Goal: Check status: Check status

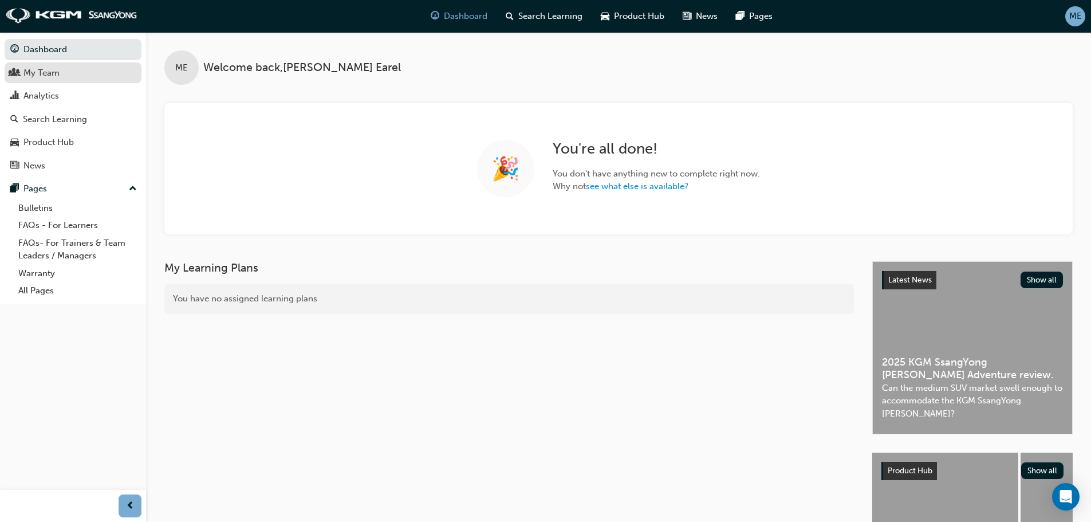
click at [38, 76] on div "My Team" at bounding box center [41, 72] width 36 height 13
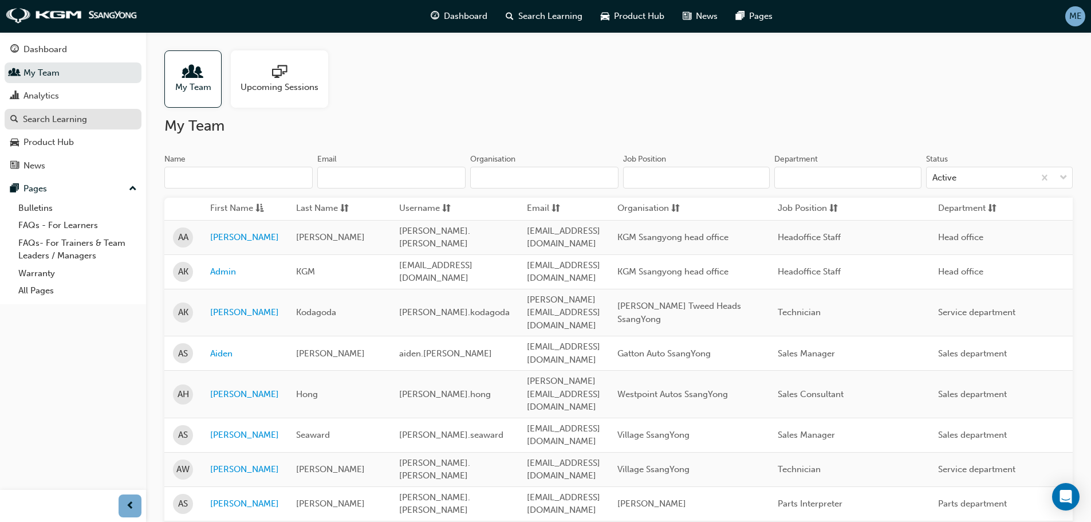
click at [65, 115] on div "Search Learning" at bounding box center [55, 119] width 64 height 13
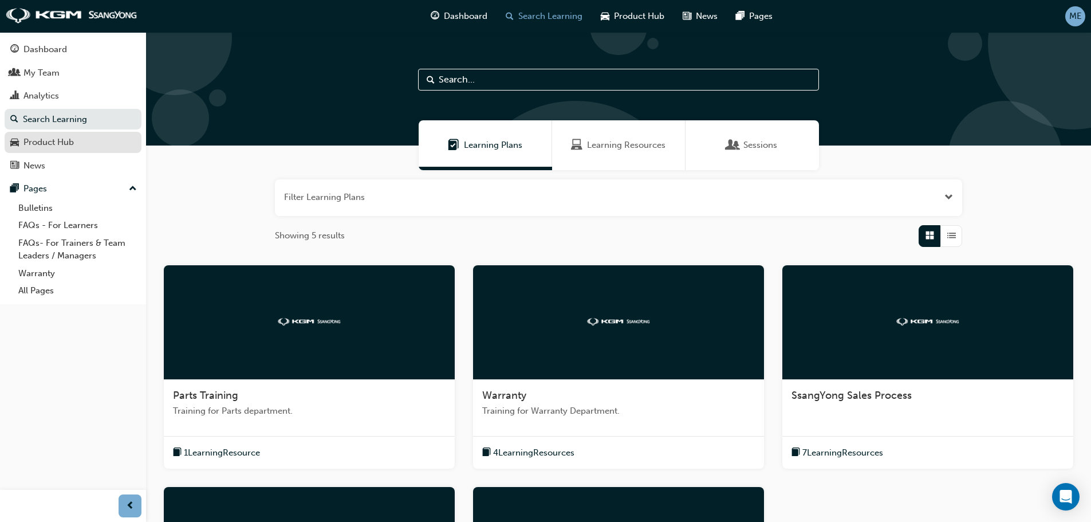
click at [64, 135] on div "Product Hub" at bounding box center [72, 142] width 125 height 14
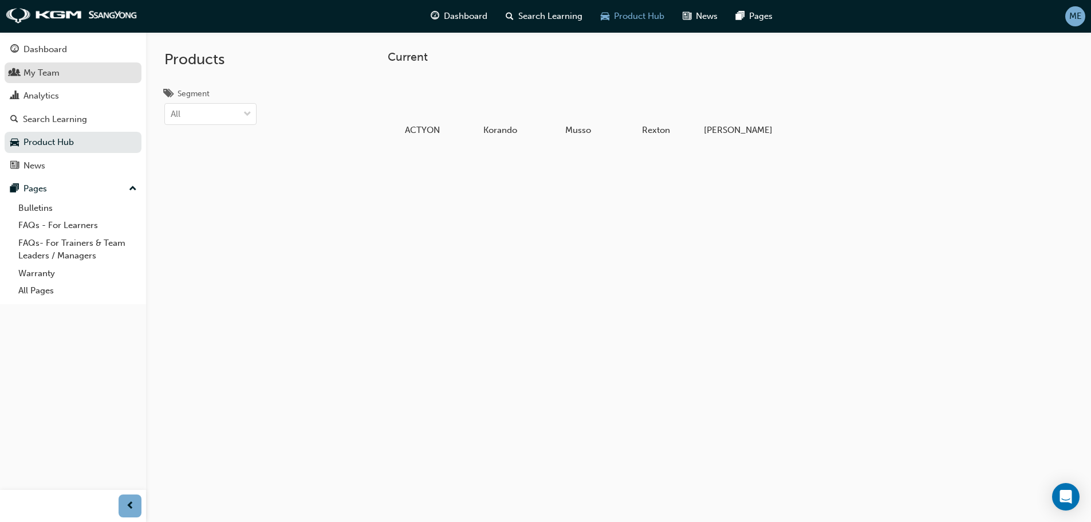
click at [51, 67] on div "My Team" at bounding box center [41, 72] width 36 height 13
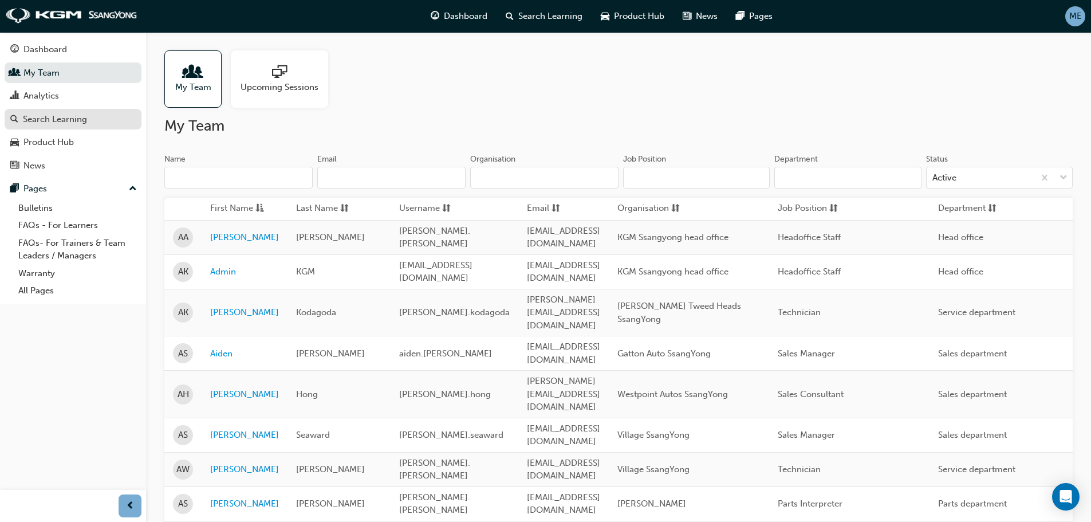
click at [61, 121] on div "Search Learning" at bounding box center [55, 119] width 64 height 13
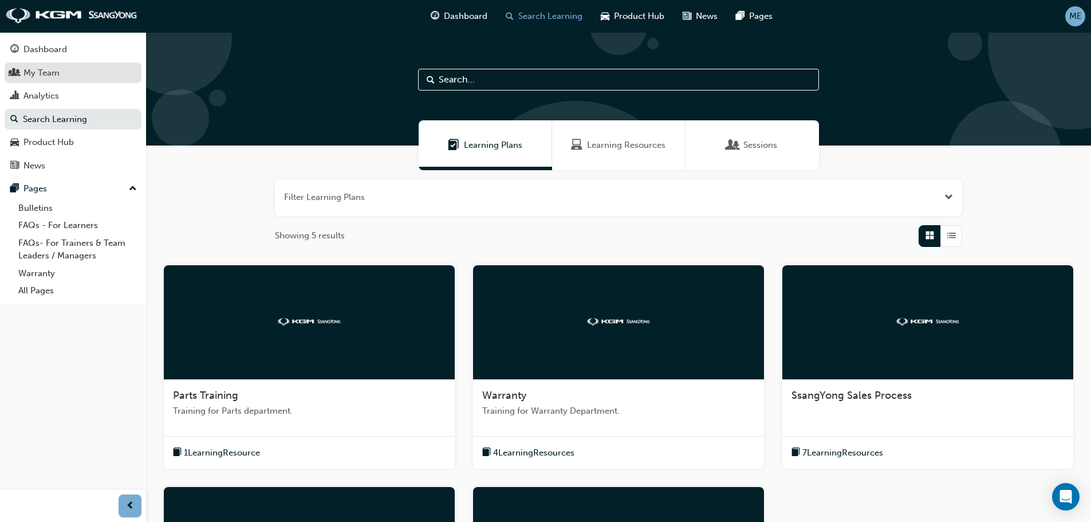
click at [48, 71] on div "My Team" at bounding box center [41, 72] width 36 height 13
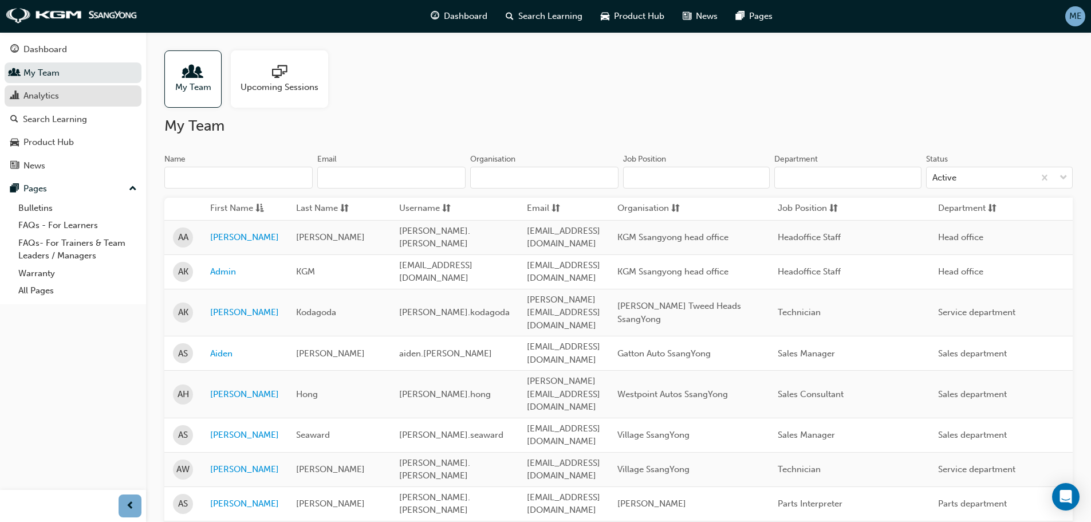
click at [64, 97] on div "Analytics" at bounding box center [72, 96] width 125 height 14
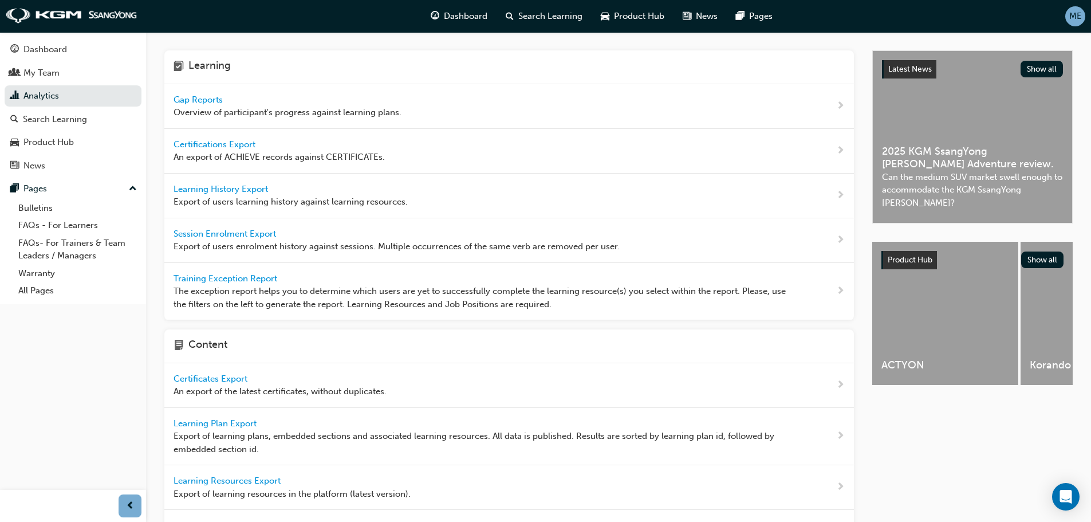
click at [192, 100] on span "Gap Reports" at bounding box center [199, 99] width 52 height 10
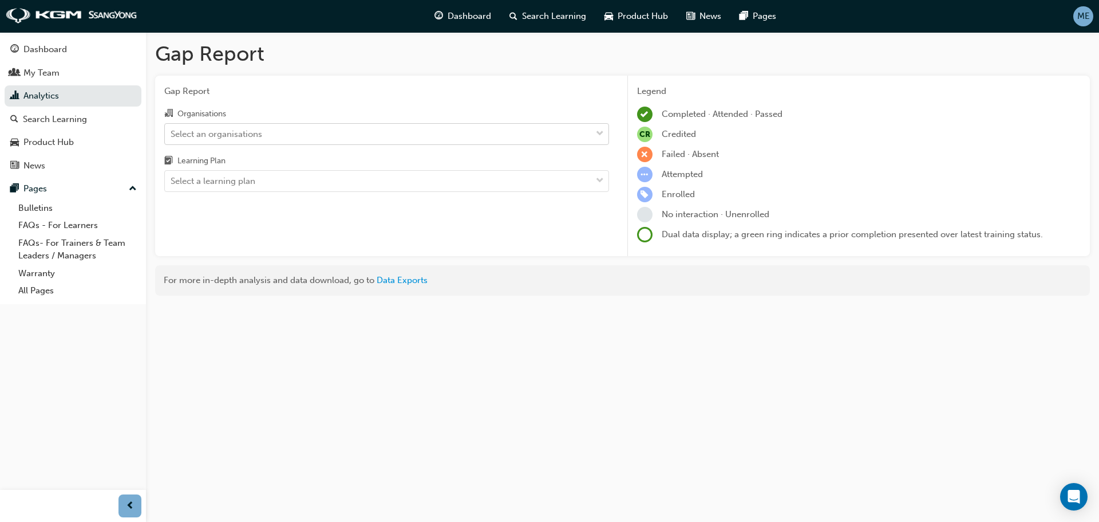
click at [296, 133] on div "Select an organisations" at bounding box center [378, 134] width 427 height 20
click at [172, 133] on input "Organisations Select an organisations" at bounding box center [171, 133] width 1 height 10
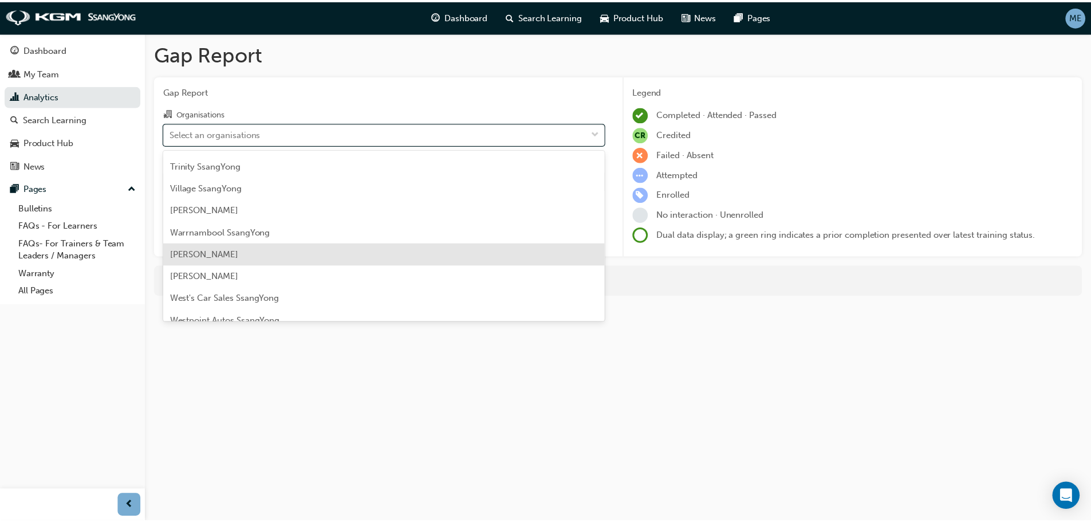
scroll to position [1384, 0]
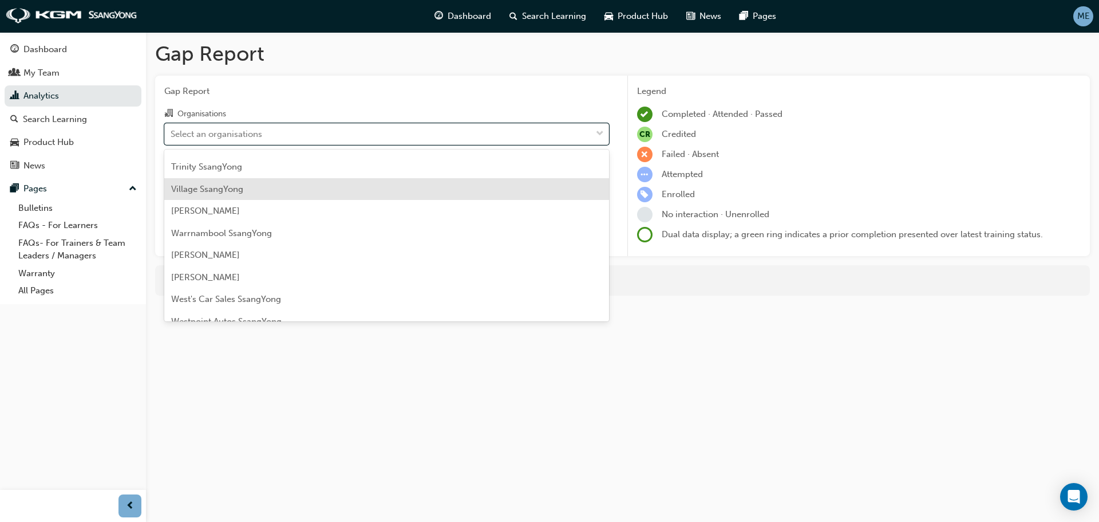
click at [266, 183] on div "Village SsangYong" at bounding box center [386, 189] width 445 height 22
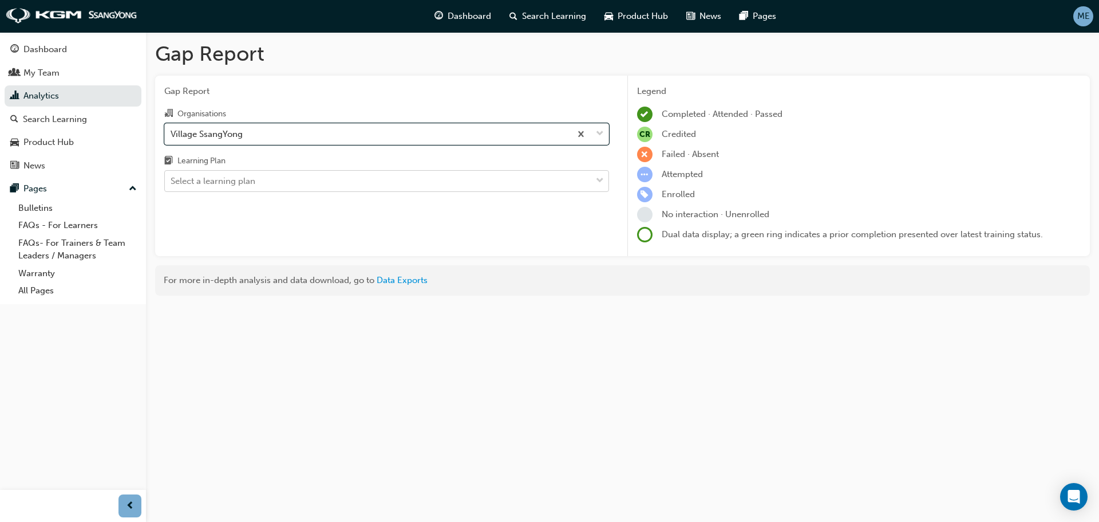
click at [386, 185] on div "Select a learning plan" at bounding box center [378, 181] width 427 height 20
click at [172, 185] on input "Learning Plan Select a learning plan" at bounding box center [171, 181] width 1 height 10
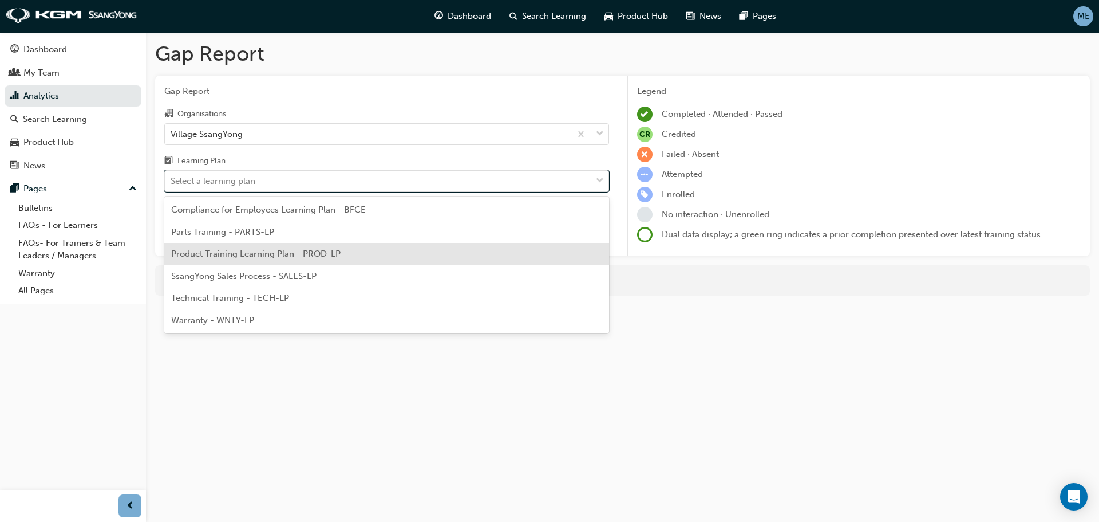
click at [371, 244] on div "Product Training Learning Plan - PROD-LP" at bounding box center [386, 254] width 445 height 22
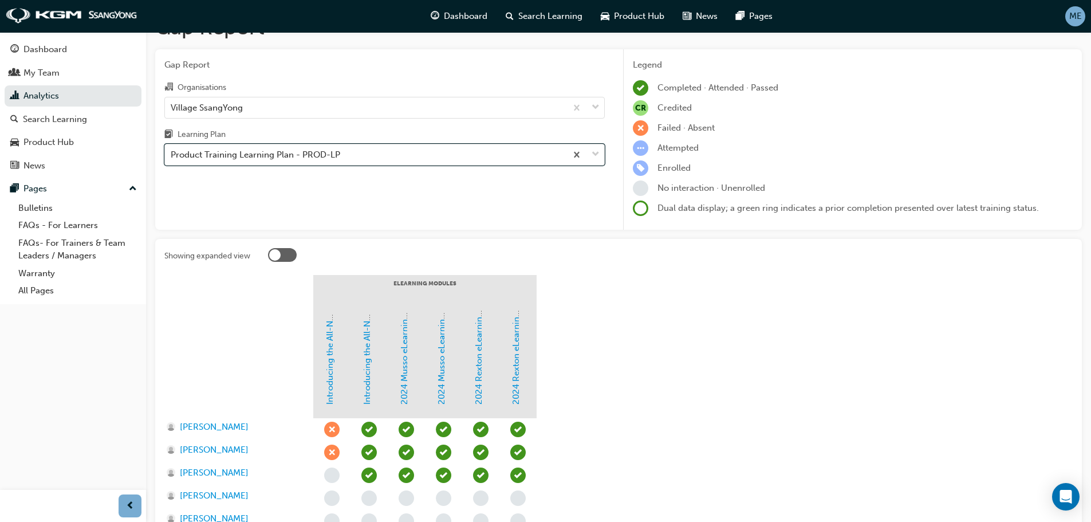
scroll to position [115, 0]
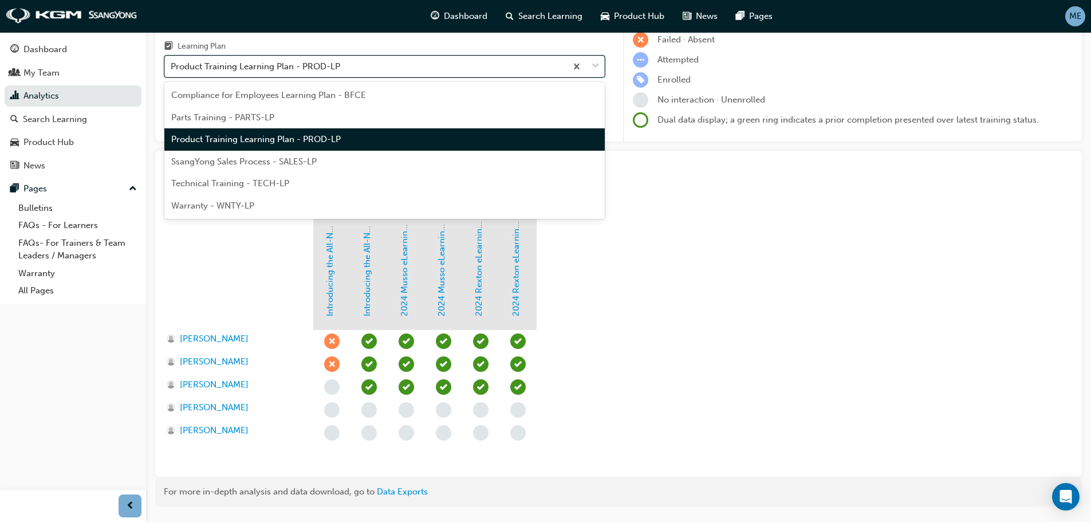
click at [405, 65] on div "Product Training Learning Plan - PROD-LP" at bounding box center [365, 67] width 401 height 20
click at [172, 65] on input "Learning Plan option Product Training Learning Plan - PROD-LP, selected. option…" at bounding box center [171, 66] width 1 height 10
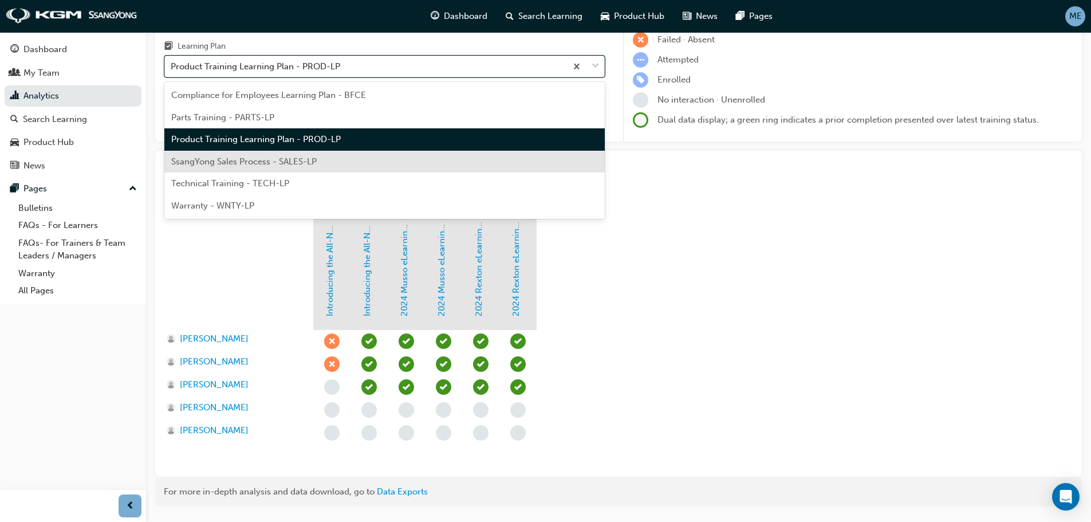
click at [390, 157] on div "SsangYong Sales Process - SALES-LP" at bounding box center [384, 162] width 440 height 22
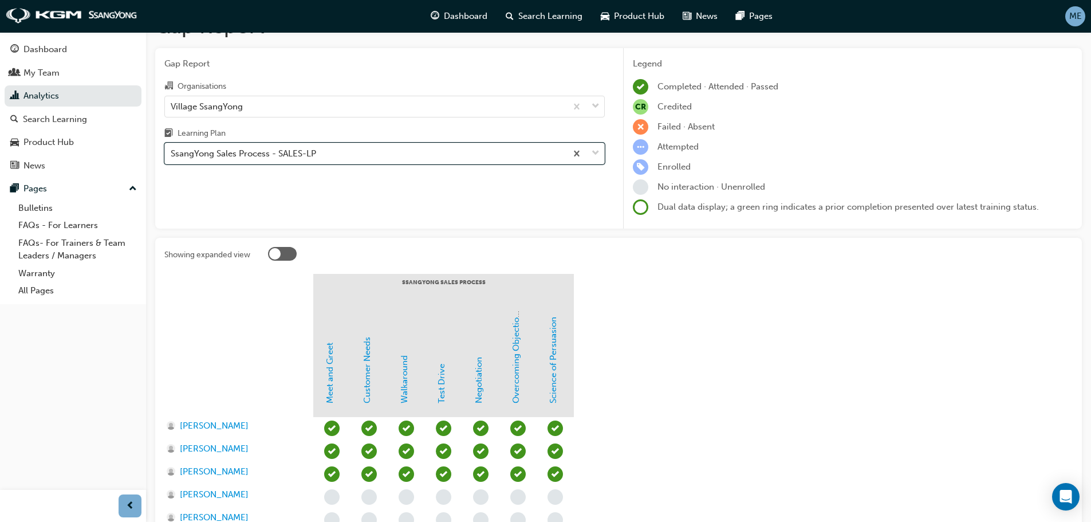
scroll to position [115, 0]
